Goal: Transaction & Acquisition: Purchase product/service

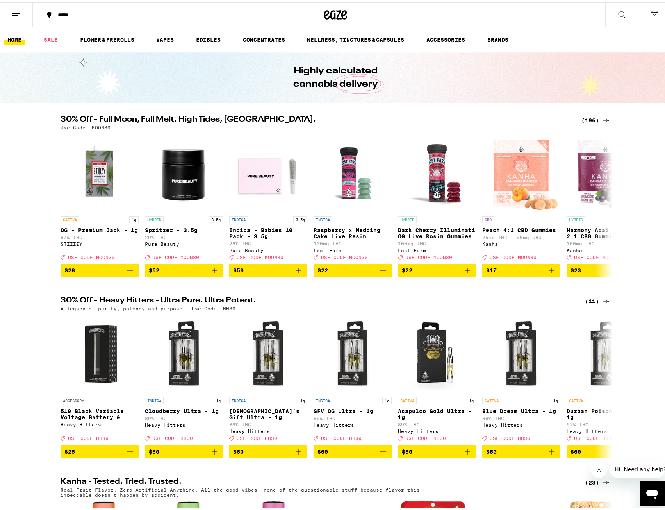
drag, startPoint x: 34, startPoint y: 328, endPoint x: 35, endPoint y: 172, distance: 155.8
click at [605, 208] on icon at bounding box center [605, 202] width 9 height 9
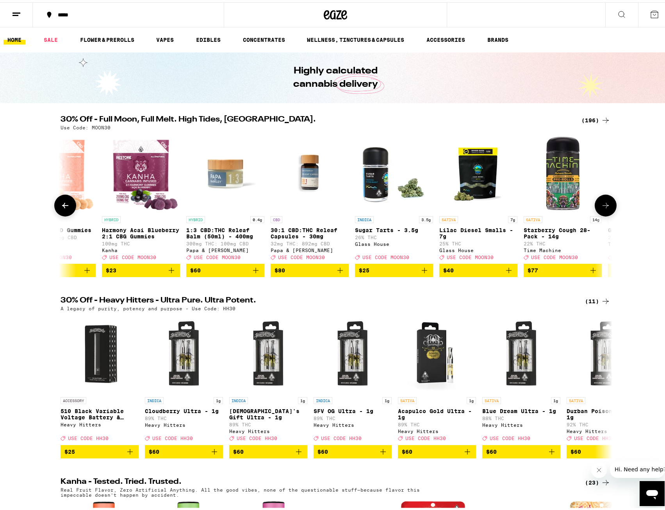
click at [605, 208] on icon at bounding box center [605, 202] width 9 height 9
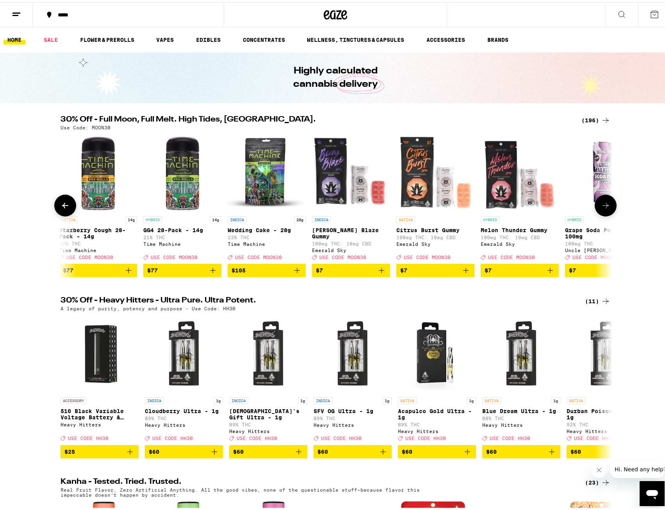
click at [605, 208] on icon at bounding box center [605, 202] width 9 height 9
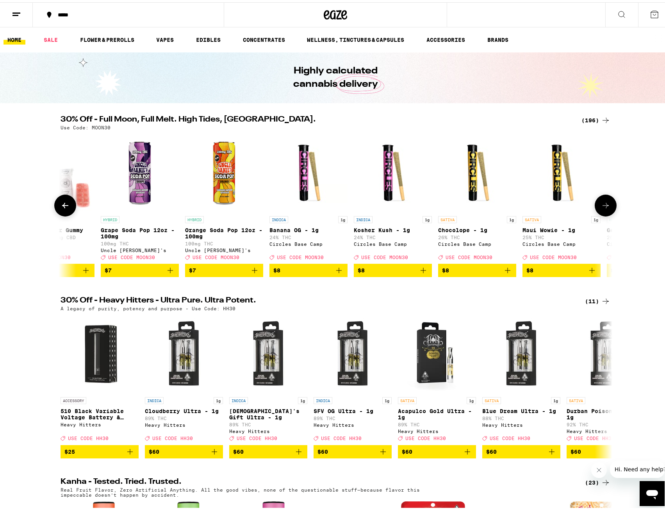
scroll to position [0, 1394]
click at [597, 119] on div "(196)" at bounding box center [596, 117] width 29 height 9
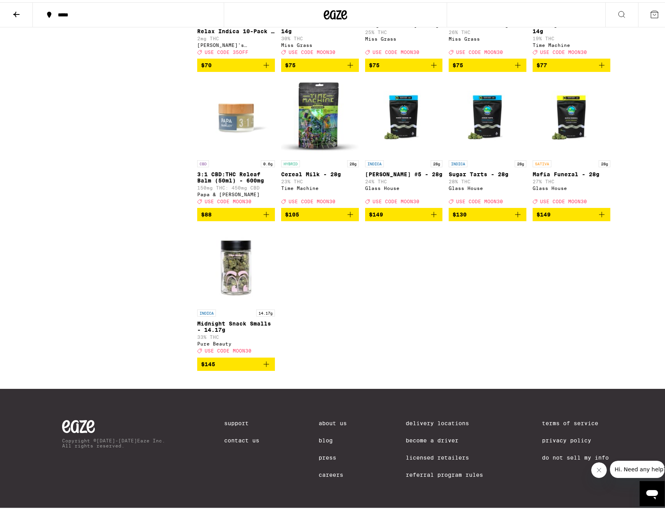
scroll to position [5897, 0]
